Goal: Information Seeking & Learning: Check status

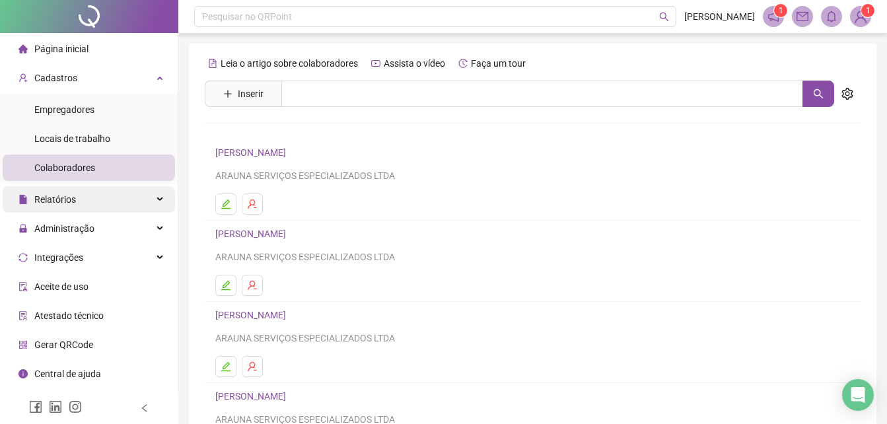
click at [145, 206] on div "Relatórios" at bounding box center [89, 199] width 172 height 26
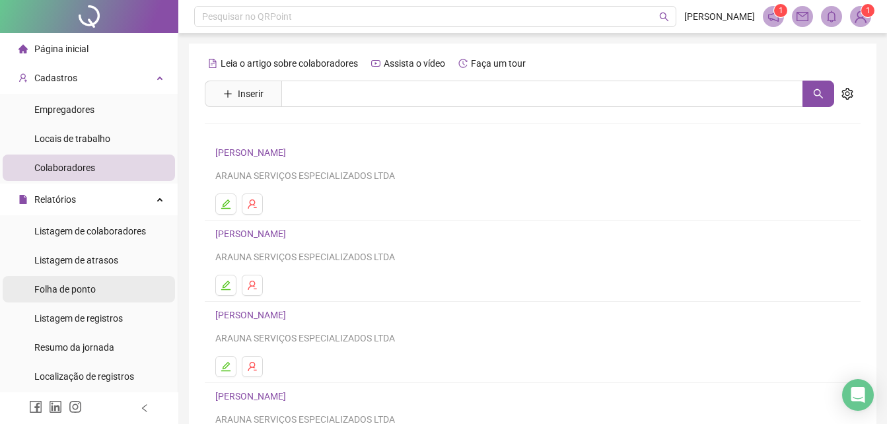
click at [99, 291] on li "Folha de ponto" at bounding box center [89, 289] width 172 height 26
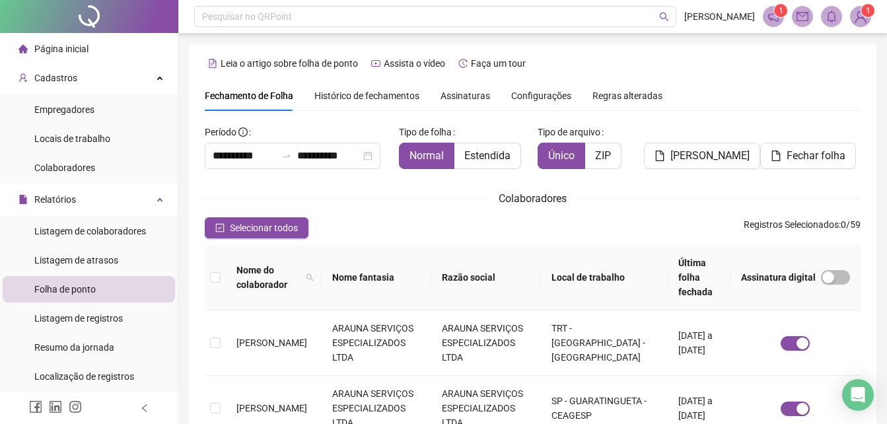
scroll to position [59, 0]
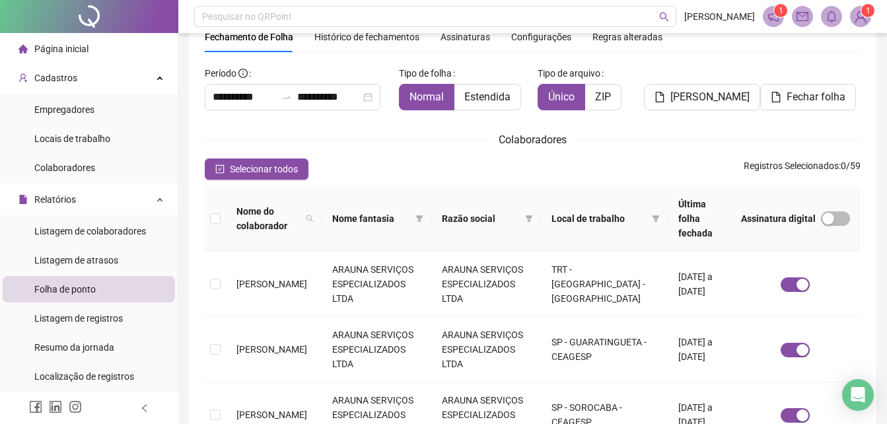
click at [645, 211] on th "Local de trabalho" at bounding box center [604, 218] width 127 height 65
click at [649, 209] on span at bounding box center [655, 219] width 13 height 20
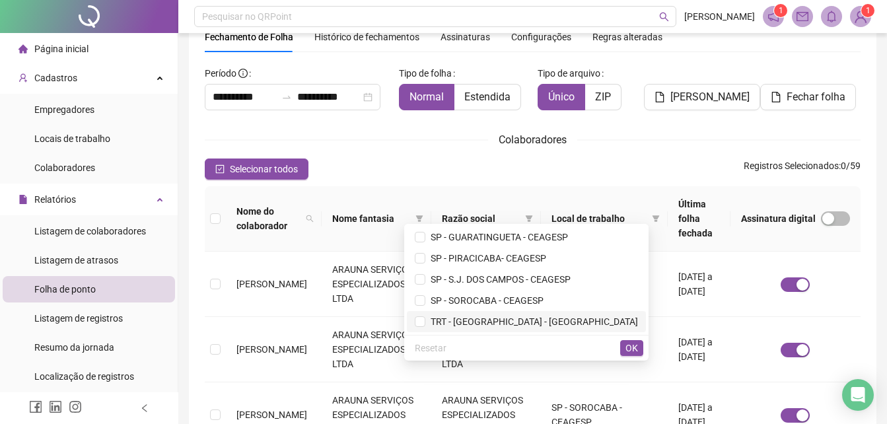
click at [559, 320] on span "TRT - [GEOGRAPHIC_DATA] - [GEOGRAPHIC_DATA]" at bounding box center [531, 321] width 213 height 11
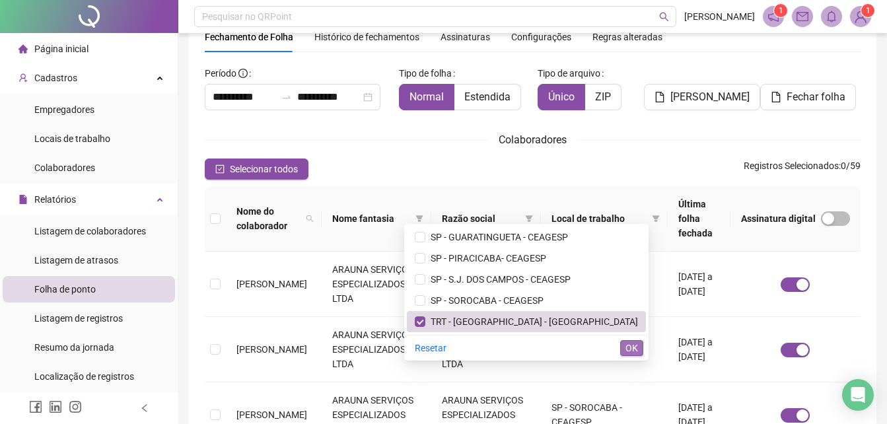
click at [635, 343] on span "OK" at bounding box center [631, 348] width 13 height 15
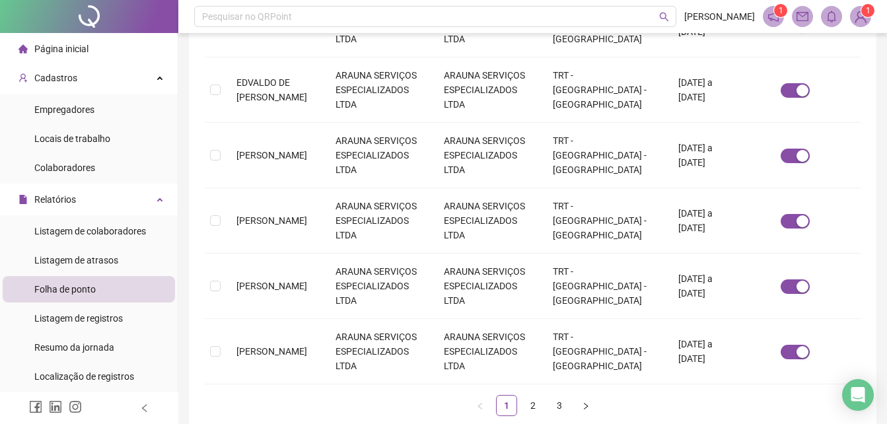
scroll to position [592, 0]
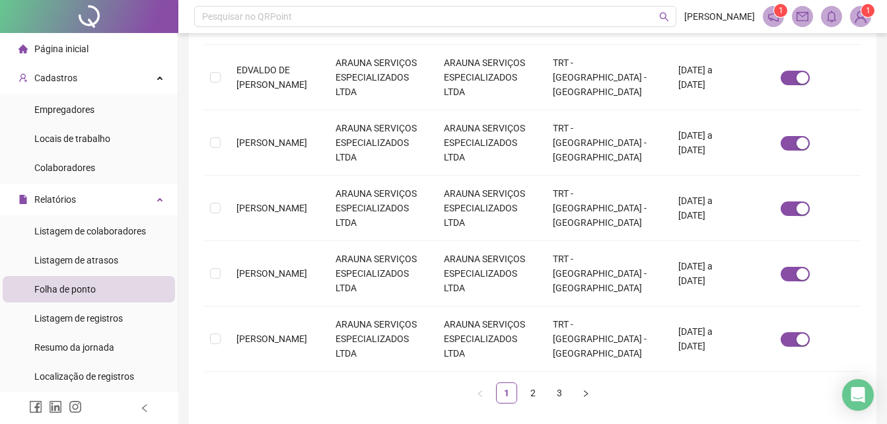
click at [540, 367] on div "Nome do colaborador Nome fantasia Razão social Local de trabalho Última folha f…" at bounding box center [533, 28] width 656 height 751
click at [539, 383] on link "2" at bounding box center [533, 393] width 20 height 20
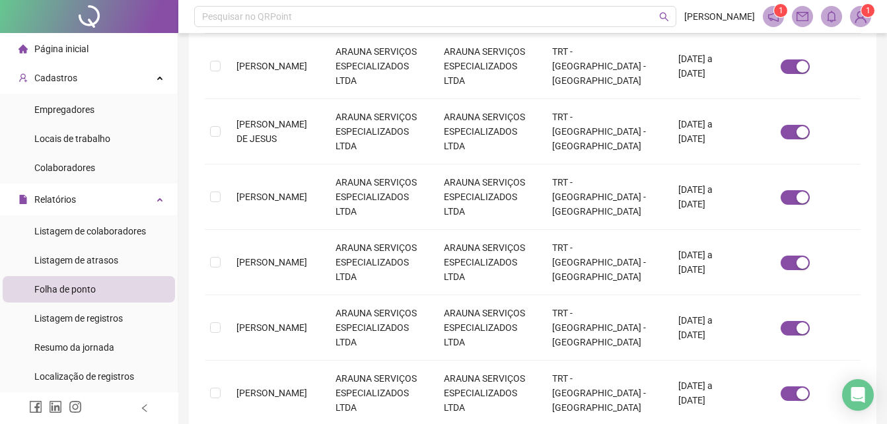
scroll to position [344, 0]
